Goal: Task Accomplishment & Management: Use online tool/utility

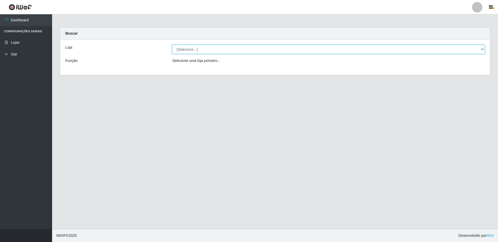
click at [189, 46] on select "[Selecione...] Extrabom - Loja 16 [GEOGRAPHIC_DATA]" at bounding box center [328, 49] width 313 height 9
select select "450"
click at [172, 45] on select "[Selecione...] Extrabom - Loja 16 [GEOGRAPHIC_DATA]" at bounding box center [328, 49] width 313 height 9
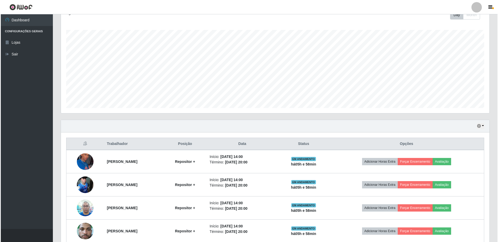
scroll to position [127, 0]
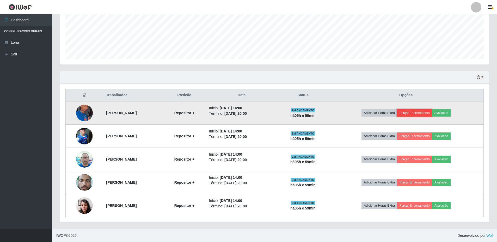
click at [417, 114] on button "Forçar Encerramento" at bounding box center [414, 112] width 35 height 7
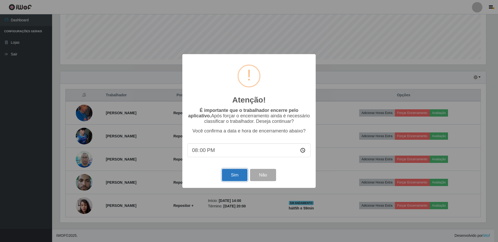
click at [237, 175] on button "Sim" at bounding box center [234, 175] width 25 height 12
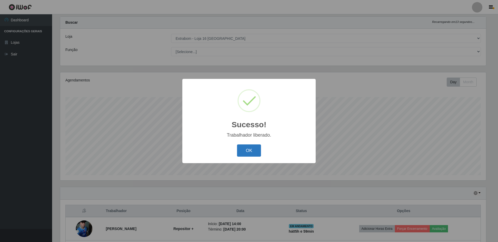
click at [254, 148] on button "OK" at bounding box center [249, 151] width 24 height 12
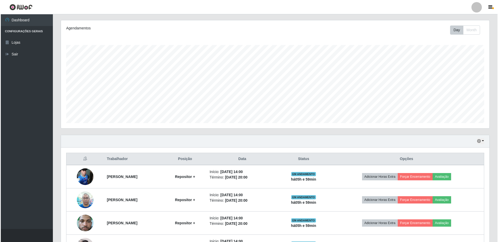
scroll to position [89, 0]
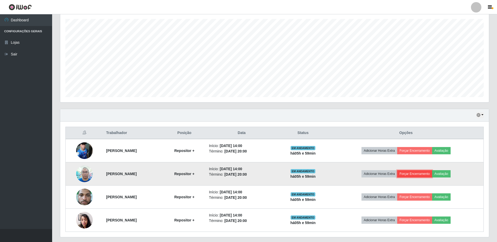
click at [416, 175] on button "Forçar Encerramento" at bounding box center [414, 173] width 35 height 7
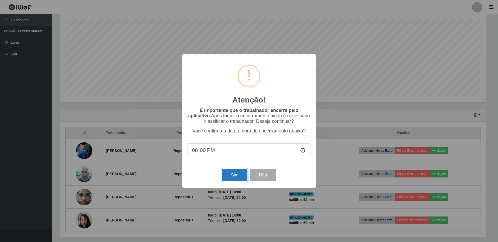
click at [229, 176] on button "Sim" at bounding box center [234, 175] width 25 height 12
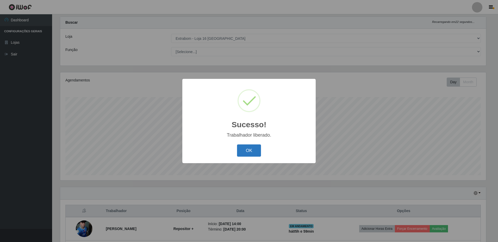
click at [238, 151] on button "OK" at bounding box center [249, 151] width 24 height 12
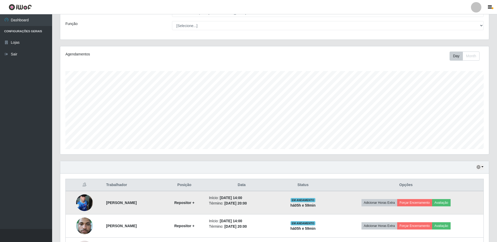
scroll to position [81, 0]
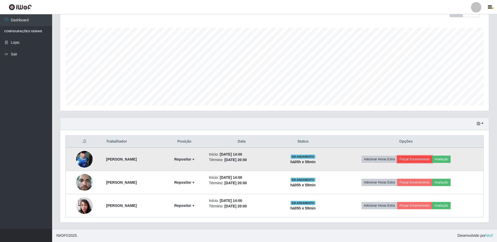
click at [420, 160] on button "Forçar Encerramento" at bounding box center [414, 159] width 35 height 7
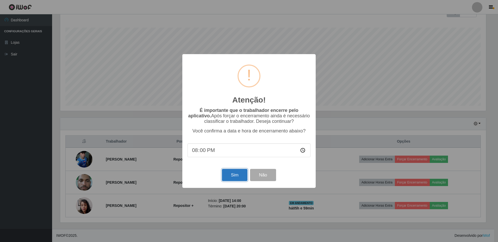
click at [226, 179] on button "Sim" at bounding box center [234, 175] width 25 height 12
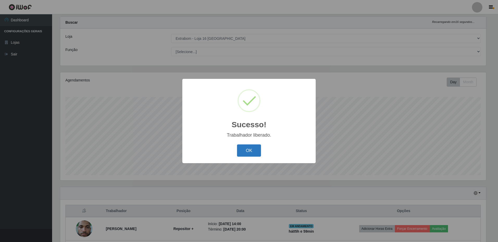
drag, startPoint x: 253, startPoint y: 152, endPoint x: 254, endPoint y: 147, distance: 5.0
click at [253, 152] on button "OK" at bounding box center [249, 151] width 24 height 12
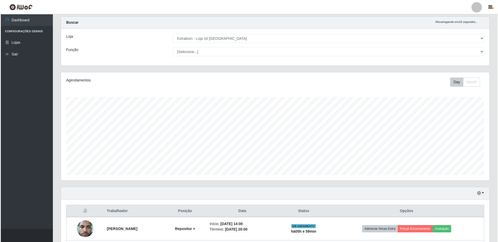
scroll to position [57, 0]
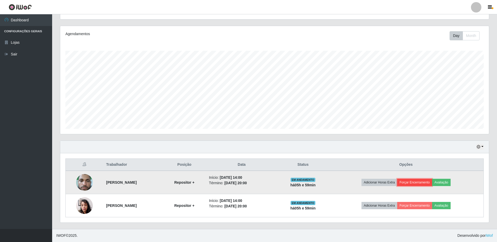
click at [430, 184] on button "Forçar Encerramento" at bounding box center [414, 182] width 35 height 7
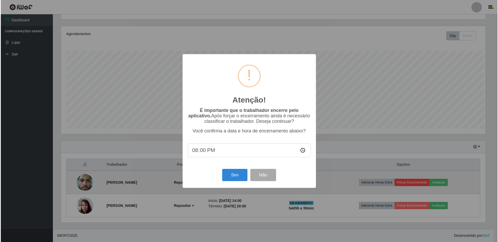
scroll to position [0, 0]
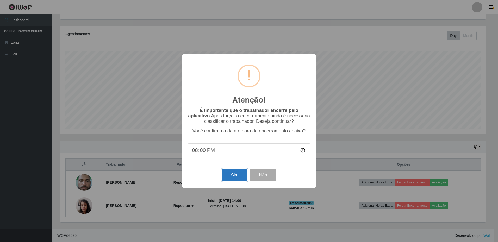
click at [232, 176] on button "Sim" at bounding box center [234, 175] width 25 height 12
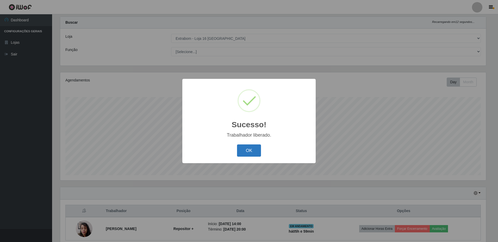
click at [253, 152] on button "OK" at bounding box center [249, 151] width 24 height 12
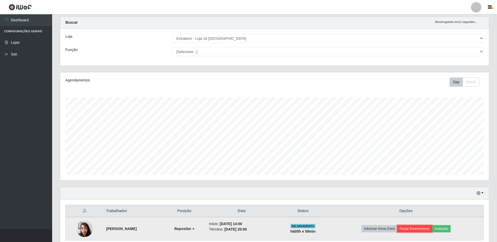
click at [413, 229] on button "Forçar Encerramento" at bounding box center [414, 228] width 35 height 7
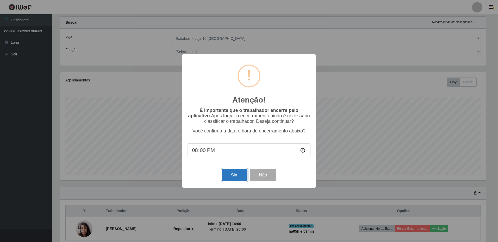
click at [233, 179] on button "Sim" at bounding box center [234, 175] width 25 height 12
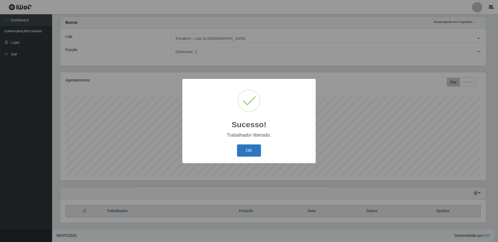
click at [244, 152] on button "OK" at bounding box center [249, 151] width 24 height 12
